Goal: Task Accomplishment & Management: Manage account settings

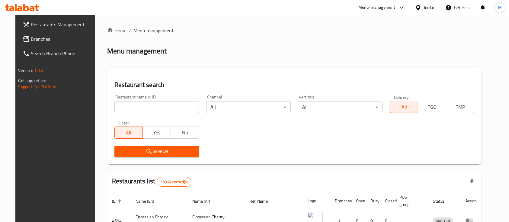
click at [151, 108] on input "search" at bounding box center [157, 107] width 85 height 12
type input "ص"
type input "wesam"
click button "Search" at bounding box center [157, 151] width 85 height 11
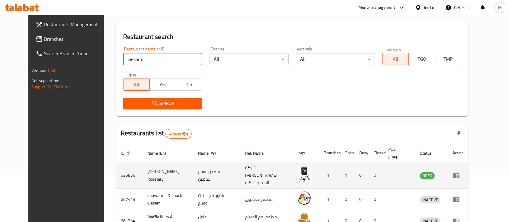
scroll to position [106, 0]
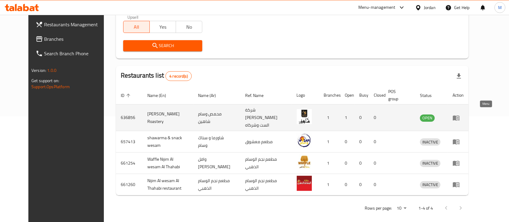
click at [460, 114] on icon "enhanced table" at bounding box center [456, 117] width 7 height 7
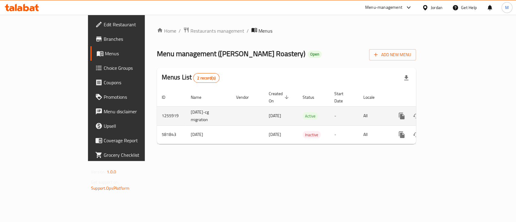
click at [449, 112] on icon "enhanced table" at bounding box center [444, 115] width 7 height 7
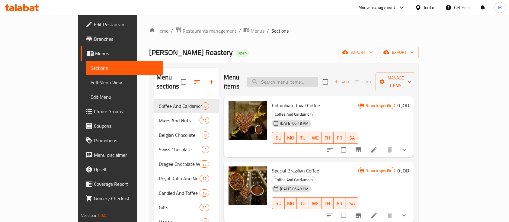
click at [301, 77] on input "search" at bounding box center [282, 82] width 71 height 11
type input ";"
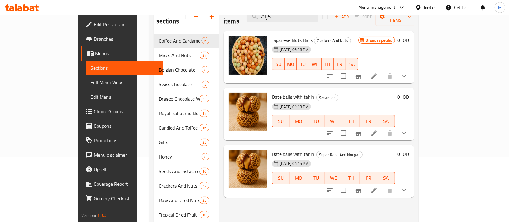
scroll to position [80, 0]
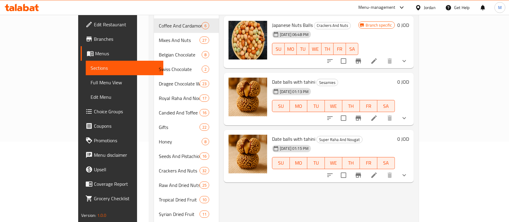
type input "كرات"
click at [408, 115] on icon "show more" at bounding box center [404, 118] width 7 height 7
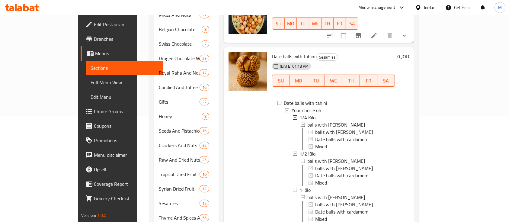
scroll to position [121, 0]
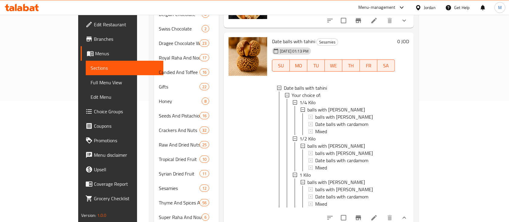
click at [408, 214] on icon "show more" at bounding box center [404, 217] width 7 height 7
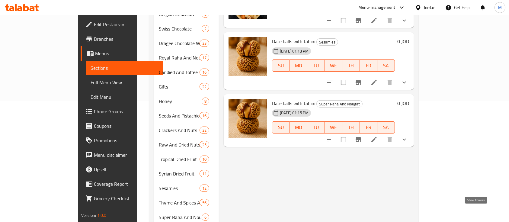
scroll to position [0, 0]
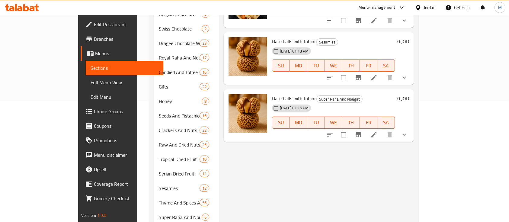
click at [408, 131] on icon "show more" at bounding box center [404, 134] width 7 height 7
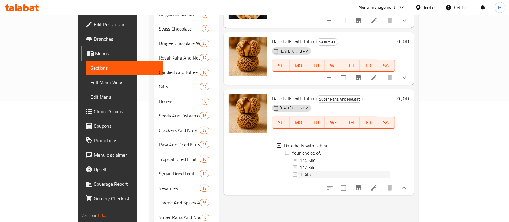
click at [321, 171] on div "1 Kilo" at bounding box center [345, 174] width 91 height 7
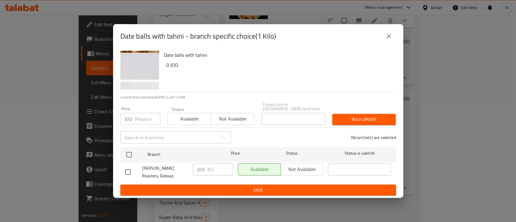
click at [386, 38] on icon "close" at bounding box center [388, 36] width 7 height 7
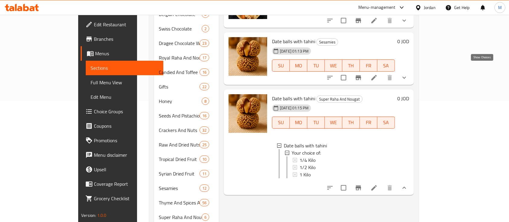
click at [408, 74] on icon "show more" at bounding box center [404, 77] width 7 height 7
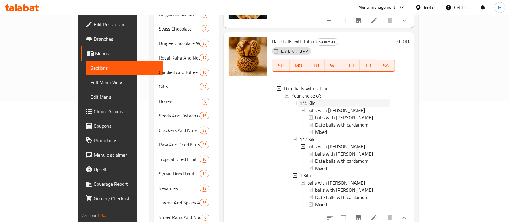
click at [305, 99] on div "1/4 Kilo" at bounding box center [345, 102] width 91 height 7
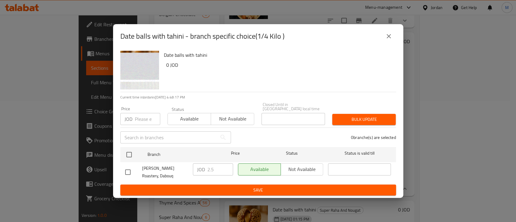
click at [387, 40] on icon "close" at bounding box center [388, 36] width 7 height 7
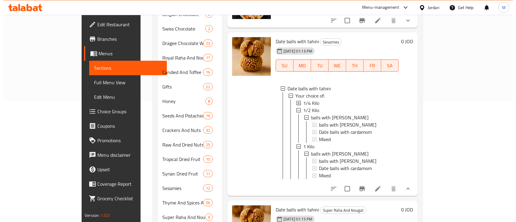
scroll to position [1, 0]
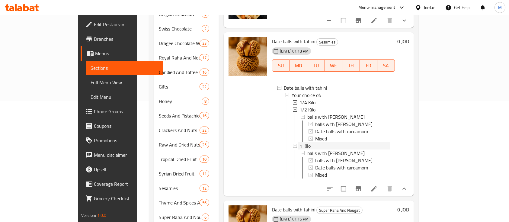
click at [328, 142] on div "1 Kilo" at bounding box center [345, 145] width 91 height 7
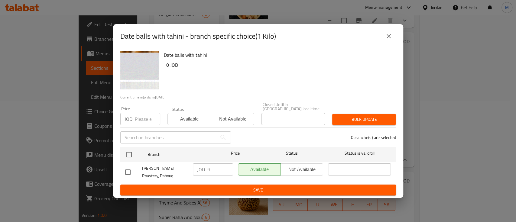
click at [389, 37] on icon "close" at bounding box center [388, 36] width 7 height 7
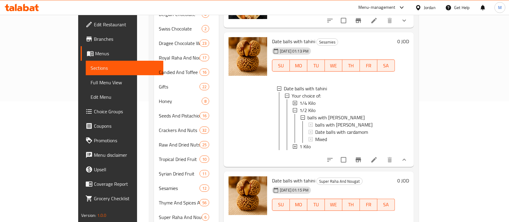
click at [408, 156] on icon "show more" at bounding box center [404, 159] width 7 height 7
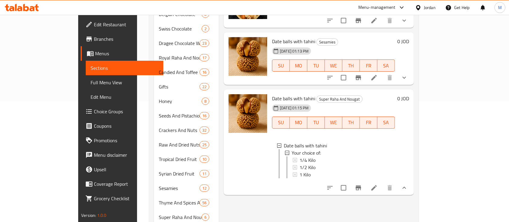
click at [408, 74] on icon "show more" at bounding box center [404, 77] width 7 height 7
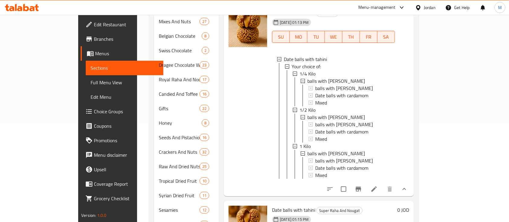
scroll to position [121, 0]
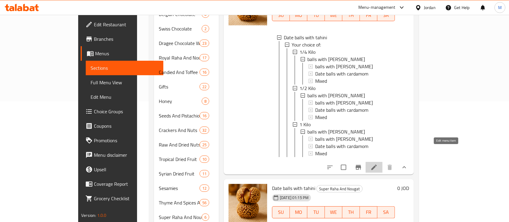
click at [378, 164] on icon at bounding box center [374, 167] width 7 height 7
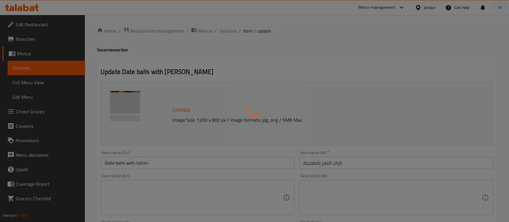
type input "كرات التمر بالطحينية"
type input "1"
type input "كرات التمر بالطحينية"
type input "1"
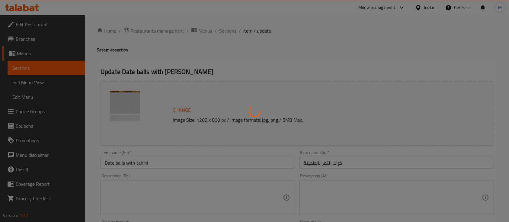
type input "1"
type input "كرات التمر بالطحينية"
type input "1"
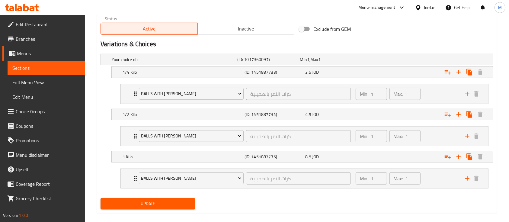
scroll to position [318, 0]
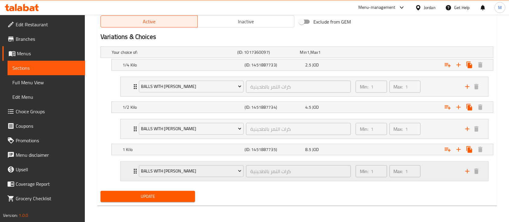
click at [125, 170] on div "balls with tahini كرات التمر بالطحينية ​ Min: 1 ​ Max: 1 ​" at bounding box center [305, 171] width 368 height 19
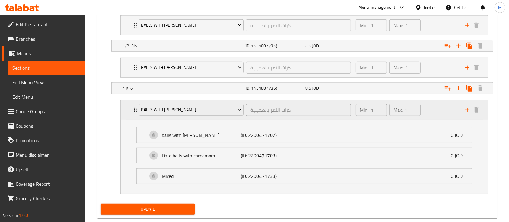
scroll to position [392, 0]
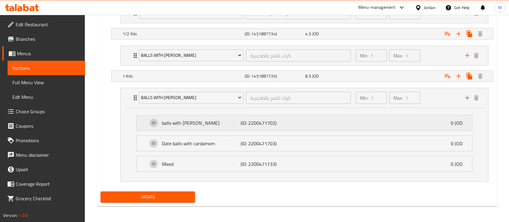
click at [196, 124] on p "balls with [PERSON_NAME]" at bounding box center [201, 122] width 79 height 7
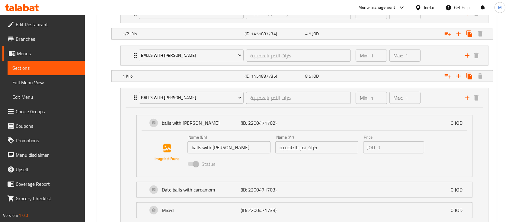
click at [292, 147] on input "كرات تمر بالطحينية" at bounding box center [317, 147] width 83 height 12
click at [127, 98] on div "balls with tahini كرات التمر بالطحينية ​ Min: 1 ​ Max: 1 ​" at bounding box center [305, 97] width 368 height 19
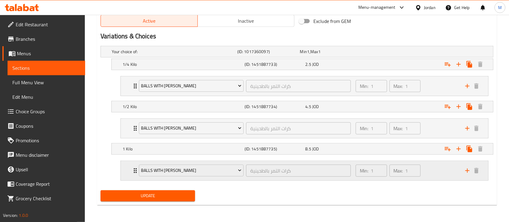
scroll to position [318, 0]
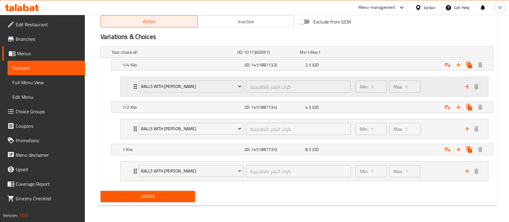
click at [129, 86] on div "balls with tahini كرات التمر بالطحينية ​ Min: 1 ​ Max: 1 ​" at bounding box center [305, 86] width 368 height 19
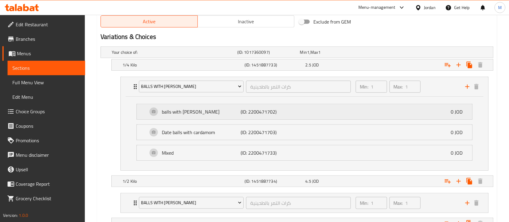
click at [192, 114] on p "balls with [PERSON_NAME]" at bounding box center [201, 111] width 79 height 7
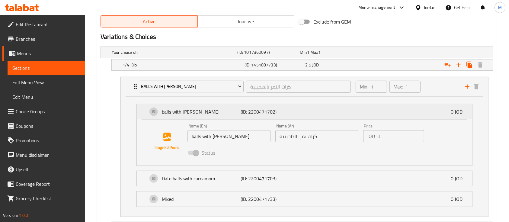
click at [211, 111] on p "balls with [PERSON_NAME]" at bounding box center [201, 111] width 79 height 7
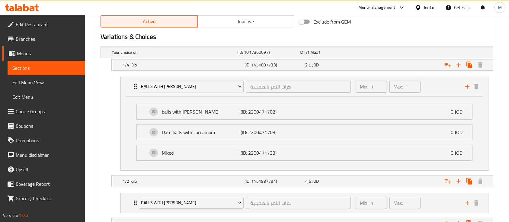
scroll to position [359, 0]
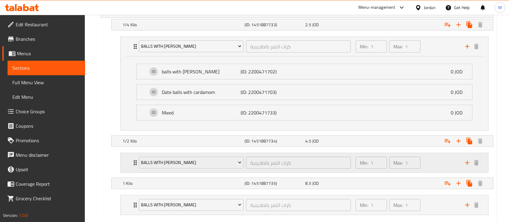
click at [123, 160] on div "balls with tahini كرات التمر بالطحينية ​ Min: 1 ​ Max: 1 ​" at bounding box center [305, 162] width 368 height 19
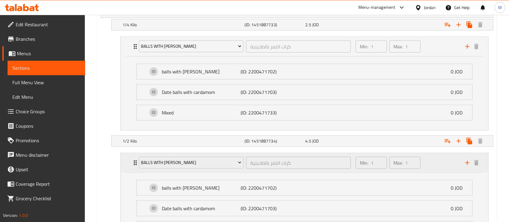
scroll to position [399, 0]
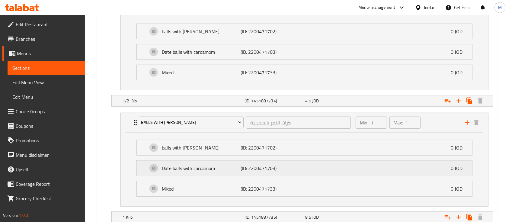
click at [283, 173] on div "Date balls with cardamom (ID: 2200471703) 0 JOD" at bounding box center [307, 168] width 318 height 15
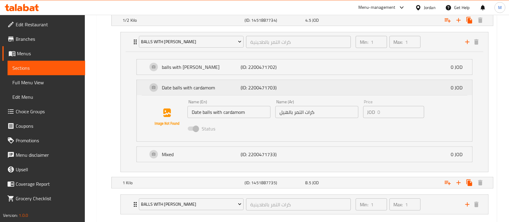
scroll to position [439, 0]
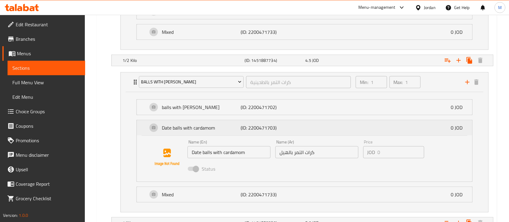
click at [192, 132] on div "Date balls with cardamom (ID: 2200471703) 0 JOD" at bounding box center [307, 127] width 318 height 15
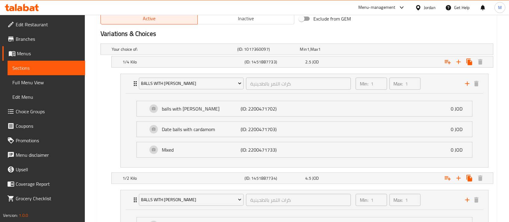
scroll to position [318, 0]
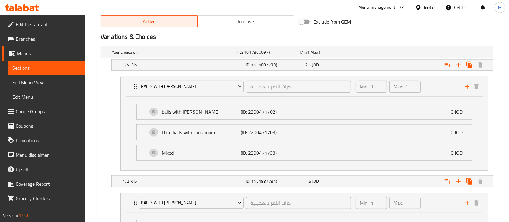
click at [222, 120] on li "balls with tahini (ID: 2200471702) 0 JOD Name (En) balls with tahini Name (En) …" at bounding box center [305, 112] width 346 height 21
click at [213, 117] on div "balls with tahini (ID: 2200471702) 0 JOD" at bounding box center [307, 111] width 318 height 15
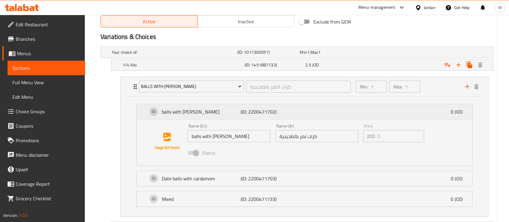
click at [213, 117] on div "balls with tahini (ID: 2200471702) 0 JOD" at bounding box center [307, 111] width 318 height 15
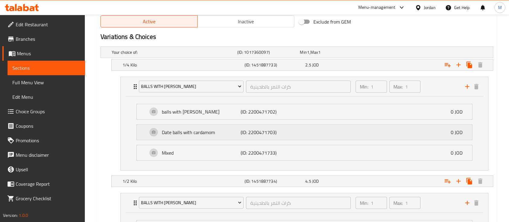
click at [218, 134] on p "Date balls with cardamom" at bounding box center [201, 132] width 79 height 7
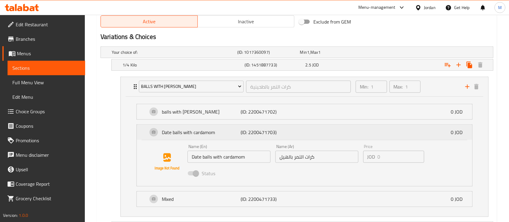
click at [218, 134] on p "Date balls with cardamom" at bounding box center [201, 132] width 79 height 7
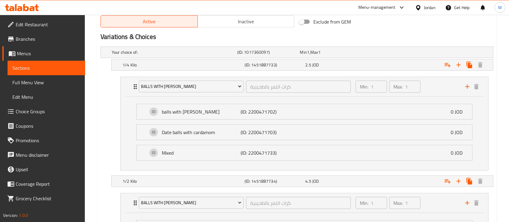
click at [42, 112] on span "Choice Groups" at bounding box center [48, 111] width 65 height 7
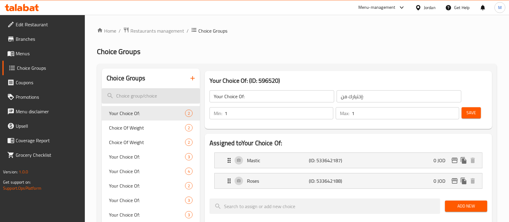
click at [144, 97] on input "search" at bounding box center [151, 95] width 98 height 15
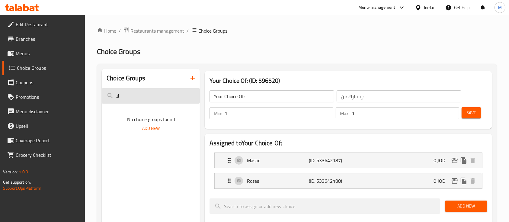
type input "ل"
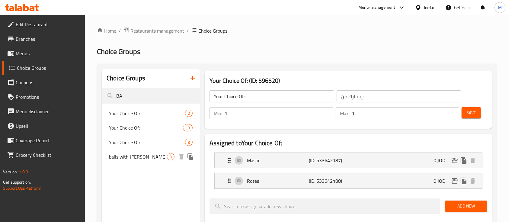
type input "BA"
click at [144, 154] on span "balls with [PERSON_NAME]" at bounding box center [138, 156] width 58 height 7
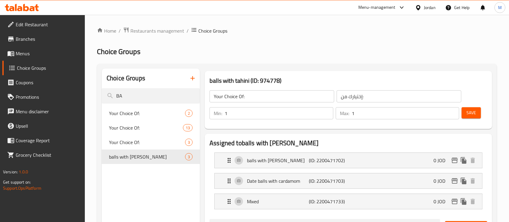
type input "balls with [PERSON_NAME]"
type input "كرات التمر بالطحينية"
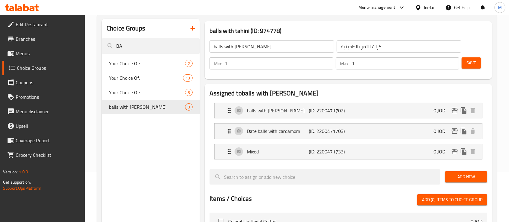
scroll to position [80, 0]
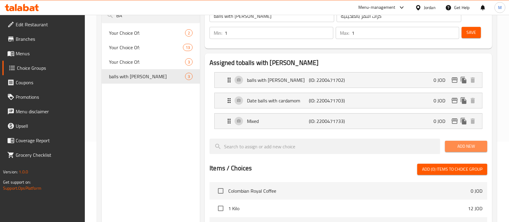
click at [465, 146] on span "Add New" at bounding box center [466, 147] width 33 height 8
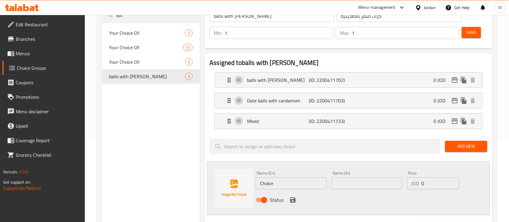
click at [286, 186] on input "Choice" at bounding box center [291, 183] width 71 height 12
type input "S"
click at [360, 183] on input "text" at bounding box center [367, 183] width 71 height 12
type input ";"
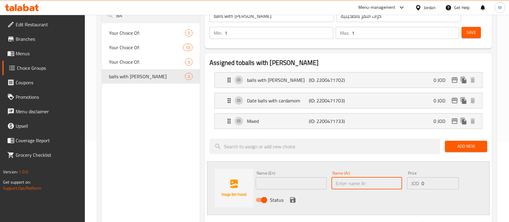
paste input "كريمة البستاشو"
type input "كريمة البستاشو"
click at [301, 183] on input "text" at bounding box center [291, 183] width 71 height 12
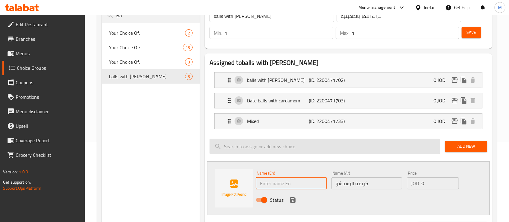
paste input "Pistachio Cream"
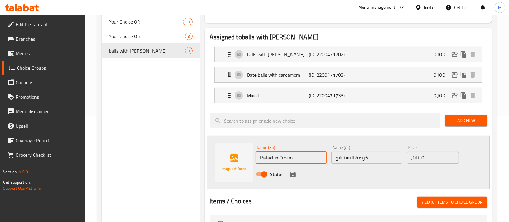
scroll to position [121, 0]
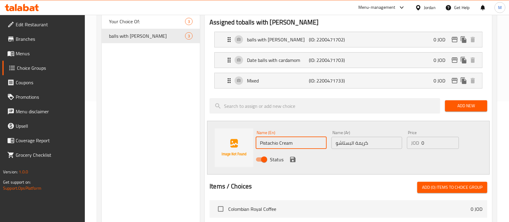
type input "Pistachio Cream"
click at [294, 160] on icon "save" at bounding box center [292, 159] width 5 height 5
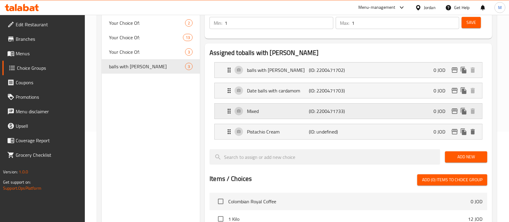
scroll to position [80, 0]
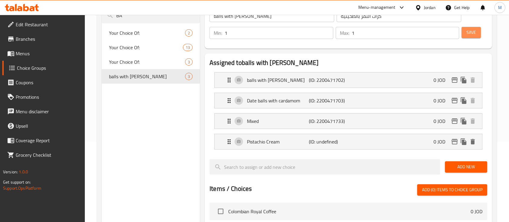
click at [471, 30] on span "Save" at bounding box center [472, 33] width 10 height 8
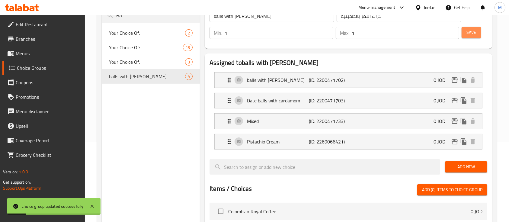
click at [471, 30] on span "Save" at bounding box center [472, 33] width 10 height 8
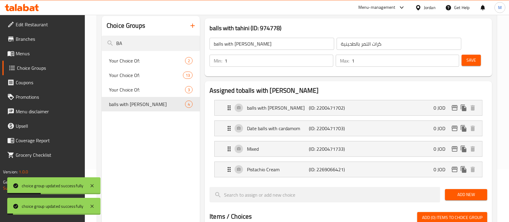
scroll to position [0, 0]
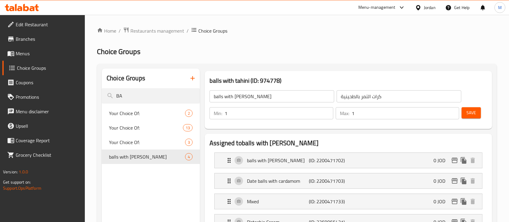
click at [66, 47] on link "Menus" at bounding box center [43, 53] width 83 height 15
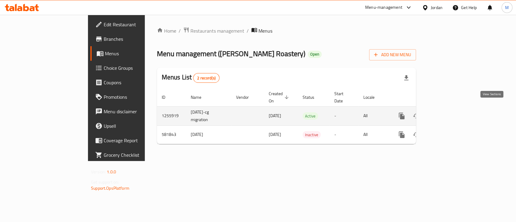
click at [448, 113] on icon "enhanced table" at bounding box center [444, 115] width 5 height 5
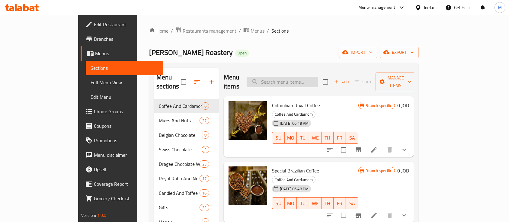
click at [305, 77] on input "search" at bounding box center [282, 82] width 71 height 11
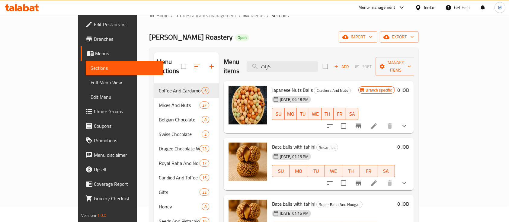
scroll to position [40, 0]
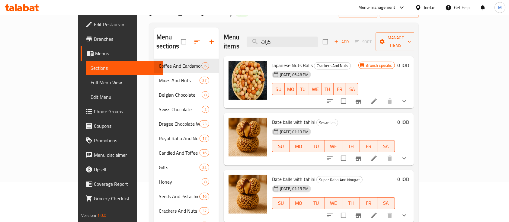
type input "كرات"
click at [377, 156] on icon at bounding box center [374, 158] width 5 height 5
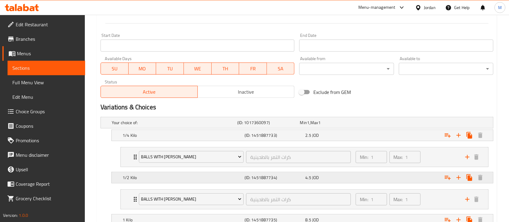
scroll to position [282, 0]
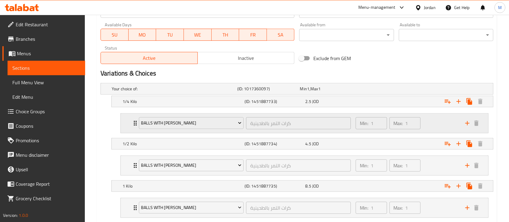
click at [132, 121] on icon "Expand" at bounding box center [135, 123] width 7 height 7
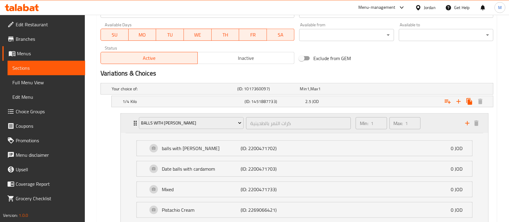
click at [132, 121] on icon "Expand" at bounding box center [135, 123] width 7 height 7
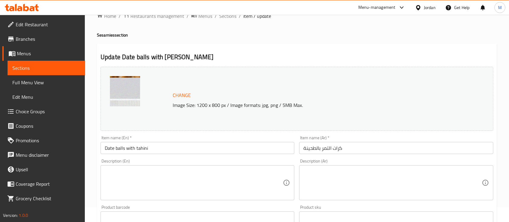
scroll to position [0, 0]
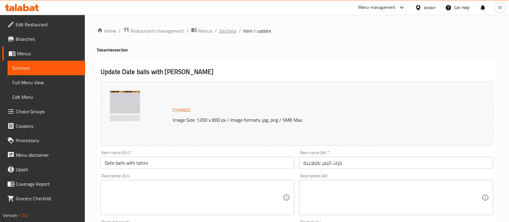
click at [229, 31] on span "Sections" at bounding box center [227, 30] width 17 height 7
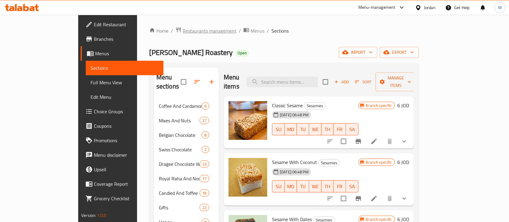
click at [183, 29] on span "Restaurants management" at bounding box center [210, 30] width 54 height 7
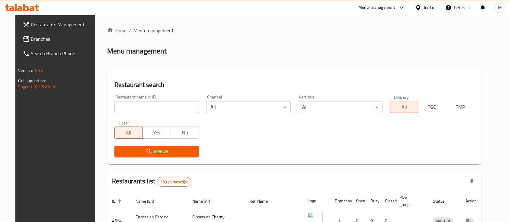
click at [135, 109] on input "search" at bounding box center [157, 107] width 85 height 12
type input "ACTEVI"
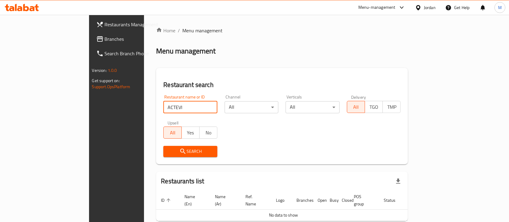
scroll to position [24, 0]
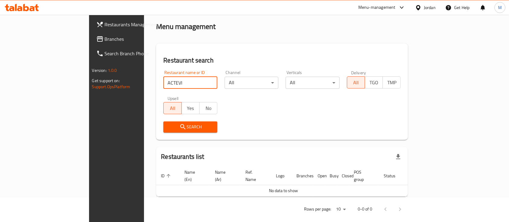
click at [163, 82] on input "ACTEVI" at bounding box center [190, 83] width 54 height 12
type input "اكتيف"
click button "Search" at bounding box center [190, 126] width 54 height 11
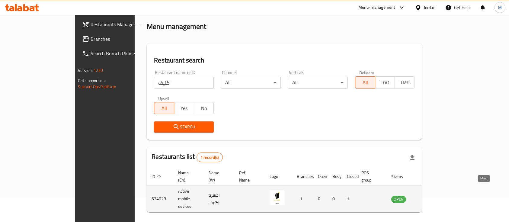
click at [430, 197] on icon "enhanced table" at bounding box center [427, 199] width 7 height 5
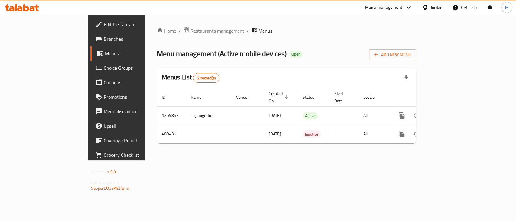
click at [104, 40] on span "Branches" at bounding box center [137, 38] width 66 height 7
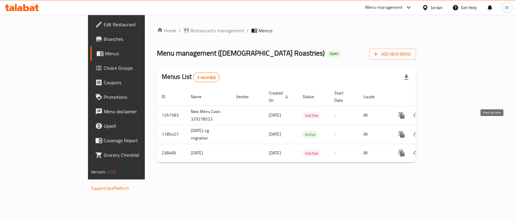
click at [452, 131] on link "enhanced table" at bounding box center [445, 134] width 15 height 15
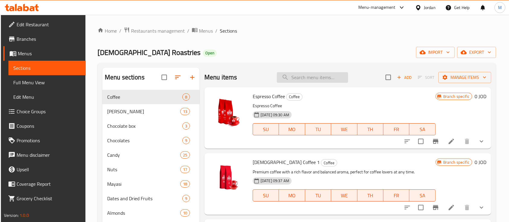
click at [314, 80] on input "search" at bounding box center [312, 77] width 71 height 11
type input ";"
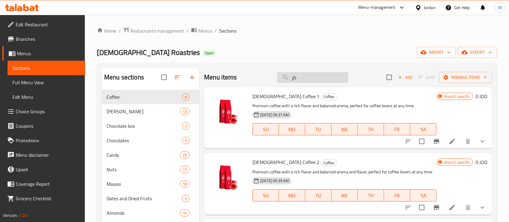
type input "كرك"
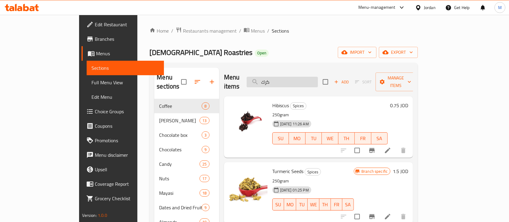
click at [312, 78] on input "كرك" at bounding box center [282, 82] width 71 height 11
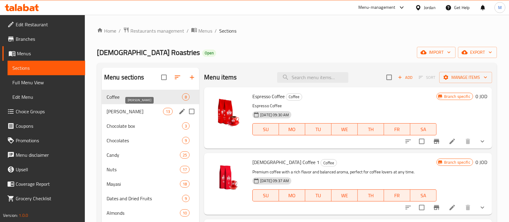
click at [150, 112] on span "Makhlouta" at bounding box center [135, 111] width 56 height 7
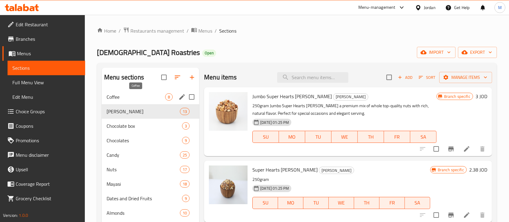
click at [147, 99] on span "Coffee" at bounding box center [136, 96] width 59 height 7
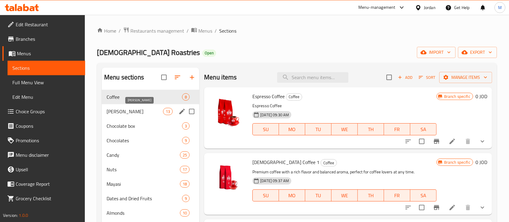
click at [140, 108] on span "Makhlouta" at bounding box center [135, 111] width 56 height 7
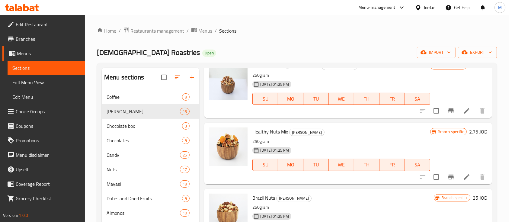
scroll to position [443, 0]
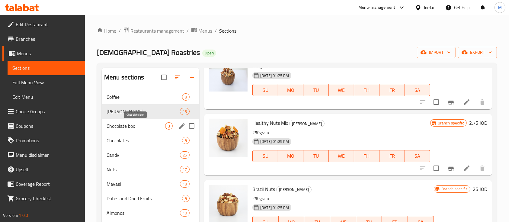
click at [128, 123] on span "Chocolate box" at bounding box center [136, 125] width 59 height 7
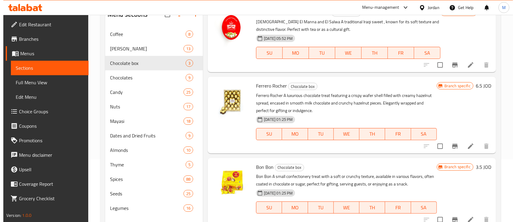
scroll to position [85, 0]
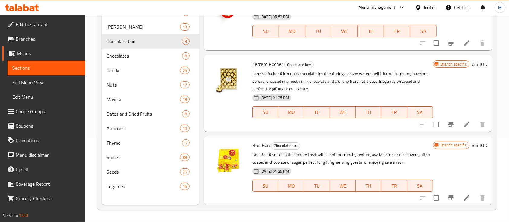
click at [448, 199] on icon "Branch-specific-item" at bounding box center [451, 197] width 7 height 7
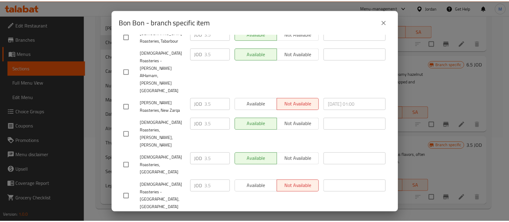
scroll to position [322, 0]
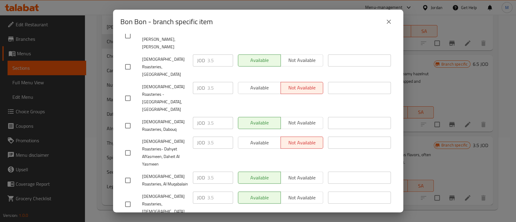
click at [419, 116] on div "Bon Bon - branch specific item Bon Bon Bon Bon A small confectionery treat with…" at bounding box center [258, 111] width 516 height 222
click at [452, 90] on div "Bon Bon - branch specific item Bon Bon Bon Bon A small confectionery treat with…" at bounding box center [258, 111] width 516 height 222
click at [388, 23] on icon "close" at bounding box center [388, 21] width 7 height 7
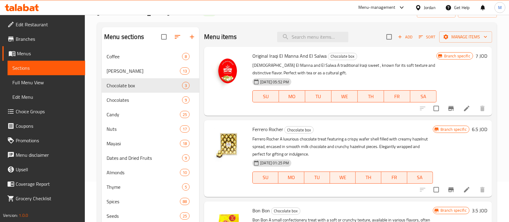
scroll to position [0, 0]
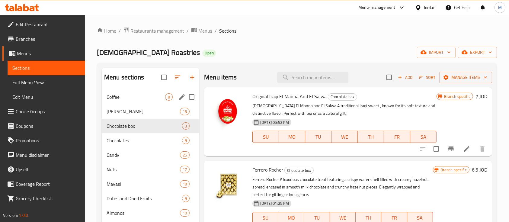
click at [132, 97] on span "Coffee" at bounding box center [136, 96] width 59 height 7
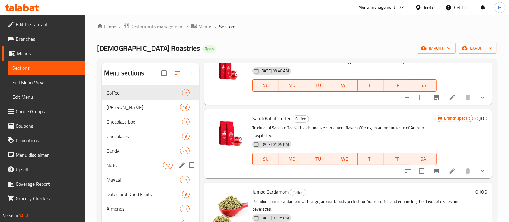
scroll to position [4, 0]
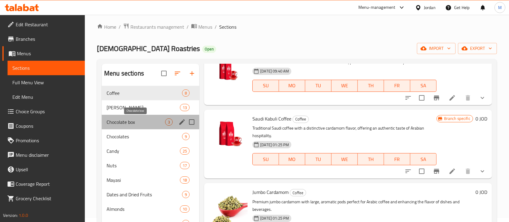
click at [129, 119] on span "Chocolate box" at bounding box center [136, 121] width 59 height 7
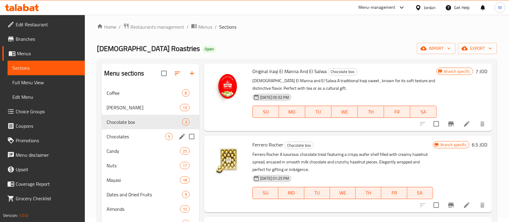
click at [143, 132] on div "Chocolates 9" at bounding box center [151, 136] width 98 height 15
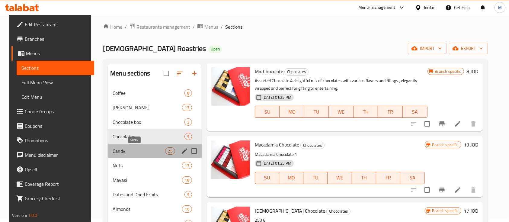
click at [113, 151] on span "Candy" at bounding box center [139, 150] width 53 height 7
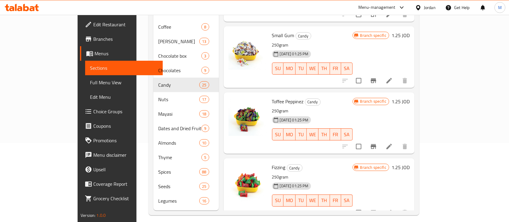
scroll to position [85, 0]
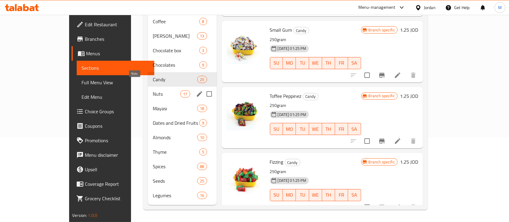
click at [153, 90] on span "Nuts" at bounding box center [166, 93] width 27 height 7
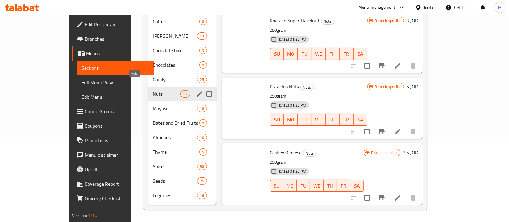
scroll to position [915, 0]
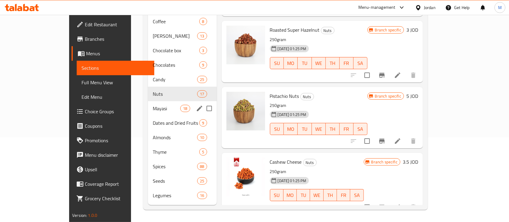
click at [148, 103] on div "Mayasi 18" at bounding box center [182, 108] width 69 height 15
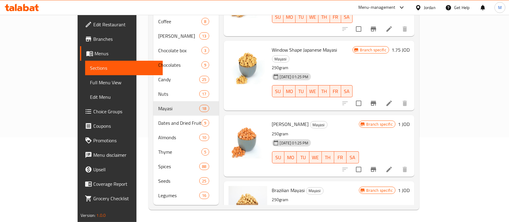
scroll to position [981, 0]
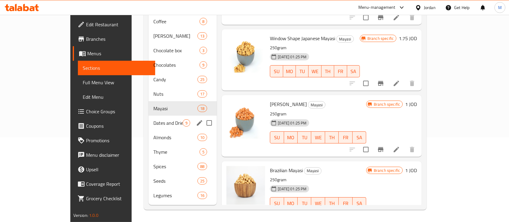
click at [149, 116] on div "Dates and Dried Fruits 9" at bounding box center [183, 123] width 68 height 15
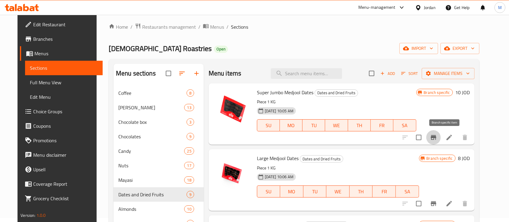
click at [437, 136] on icon "Branch-specific-item" at bounding box center [433, 137] width 7 height 7
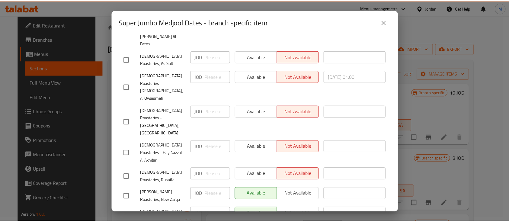
scroll to position [201, 0]
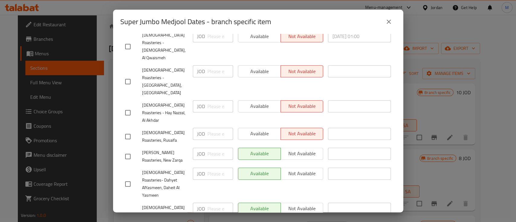
click at [386, 21] on icon "close" at bounding box center [388, 21] width 7 height 7
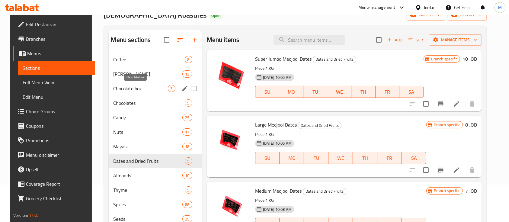
scroll to position [0, 0]
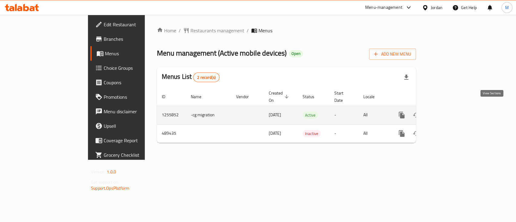
click at [452, 108] on link "enhanced table" at bounding box center [445, 115] width 15 height 15
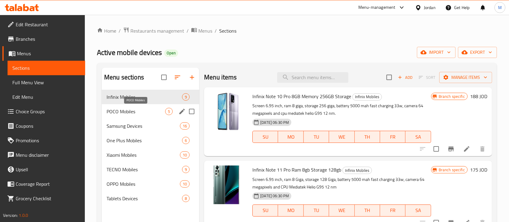
click at [145, 111] on span "POCO Mobiles" at bounding box center [136, 111] width 59 height 7
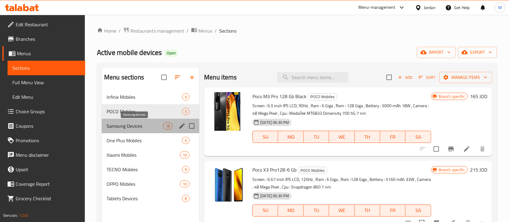
click at [137, 124] on span "Samsung Devices" at bounding box center [135, 125] width 56 height 7
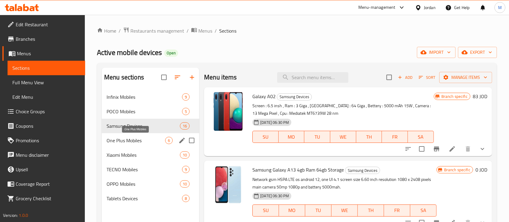
click at [115, 140] on span "One Plus Mobiles" at bounding box center [136, 140] width 59 height 7
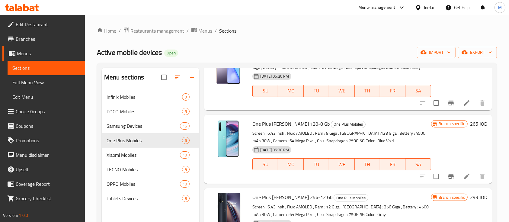
scroll to position [161, 0]
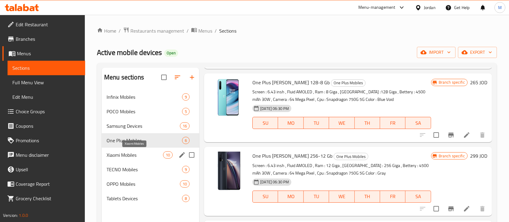
click at [138, 153] on span "Xiaomi Mobiles" at bounding box center [135, 154] width 56 height 7
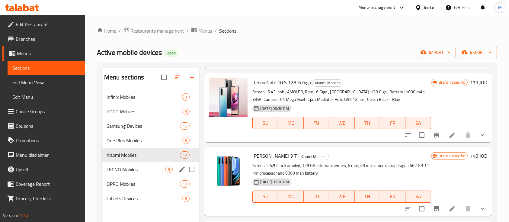
click at [129, 166] on span "TECNO Mobiles" at bounding box center [136, 169] width 59 height 7
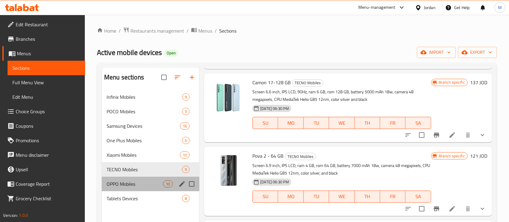
click at [136, 179] on div "OPPO Mobiles 10" at bounding box center [151, 184] width 98 height 15
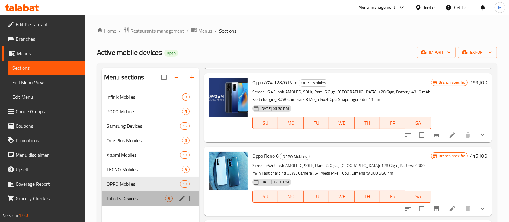
click at [132, 194] on div "Tablets Devices 8" at bounding box center [151, 198] width 98 height 15
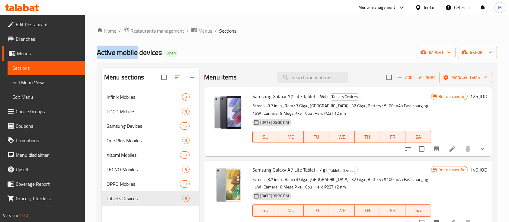
drag, startPoint x: 98, startPoint y: 52, endPoint x: 137, endPoint y: 53, distance: 38.1
click at [137, 53] on span "Active mobile devices" at bounding box center [129, 53] width 65 height 14
copy span "Active mobile"
